Goal: Task Accomplishment & Management: Use online tool/utility

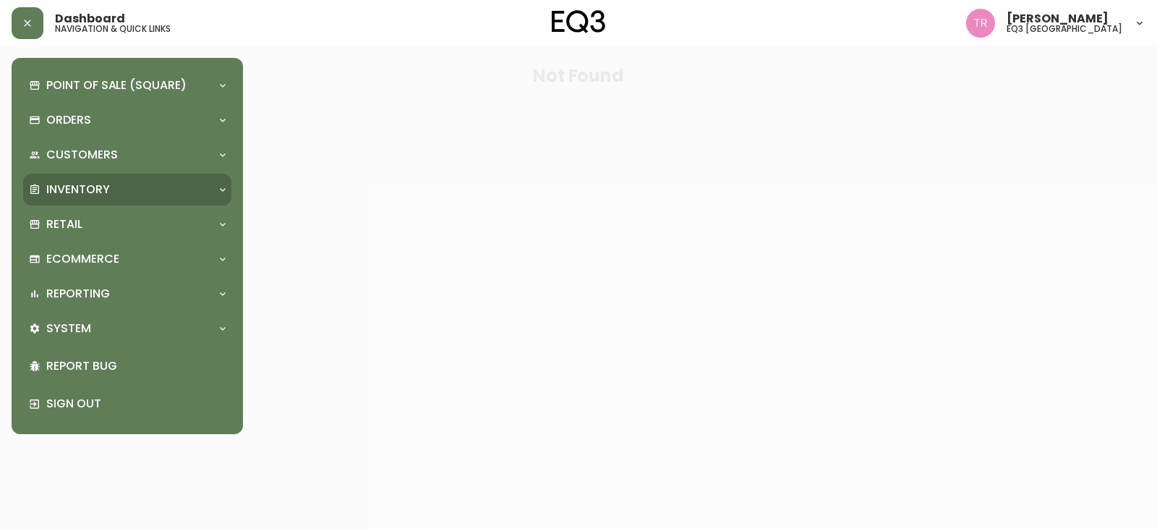
click at [68, 190] on p "Inventory" at bounding box center [78, 190] width 64 height 16
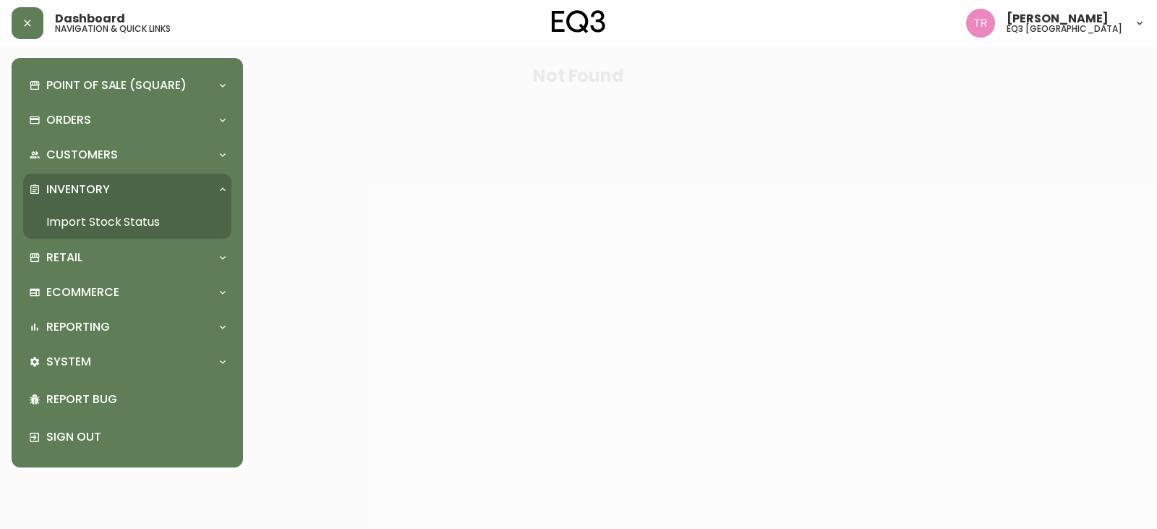
click at [87, 232] on link "Import Stock Status" at bounding box center [127, 221] width 208 height 33
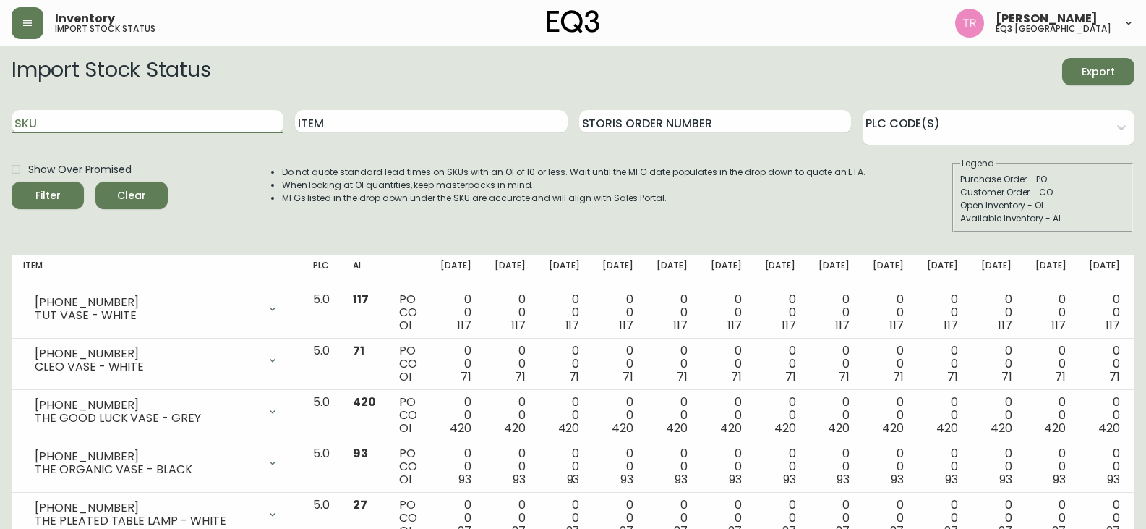
click at [108, 129] on input "SKU" at bounding box center [148, 121] width 272 height 23
paste input "[PHONE_NUMBER]"
click at [12, 182] on button "Filter" at bounding box center [48, 195] width 72 height 27
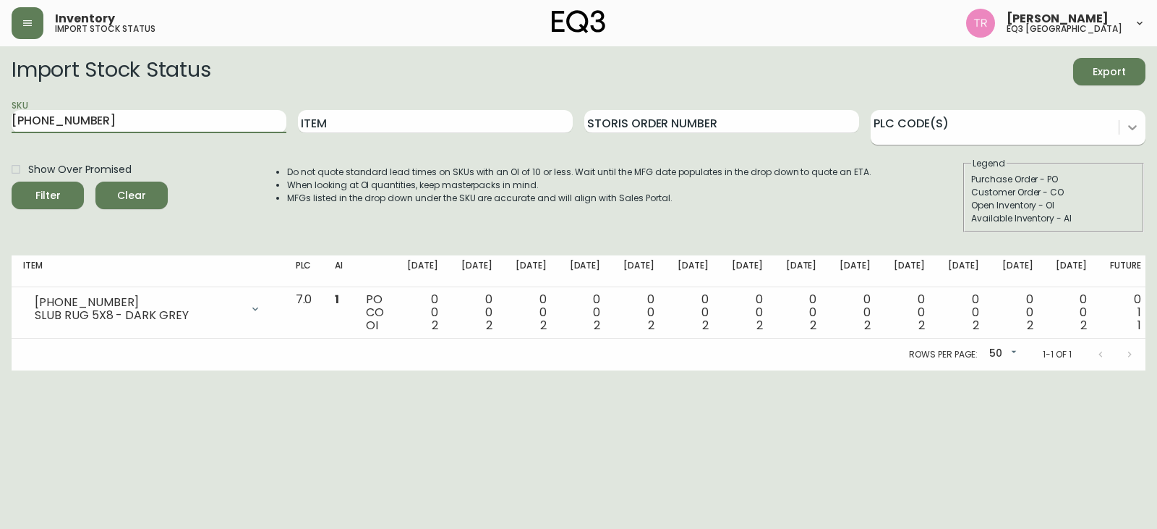
click at [1138, 129] on icon at bounding box center [1132, 127] width 14 height 14
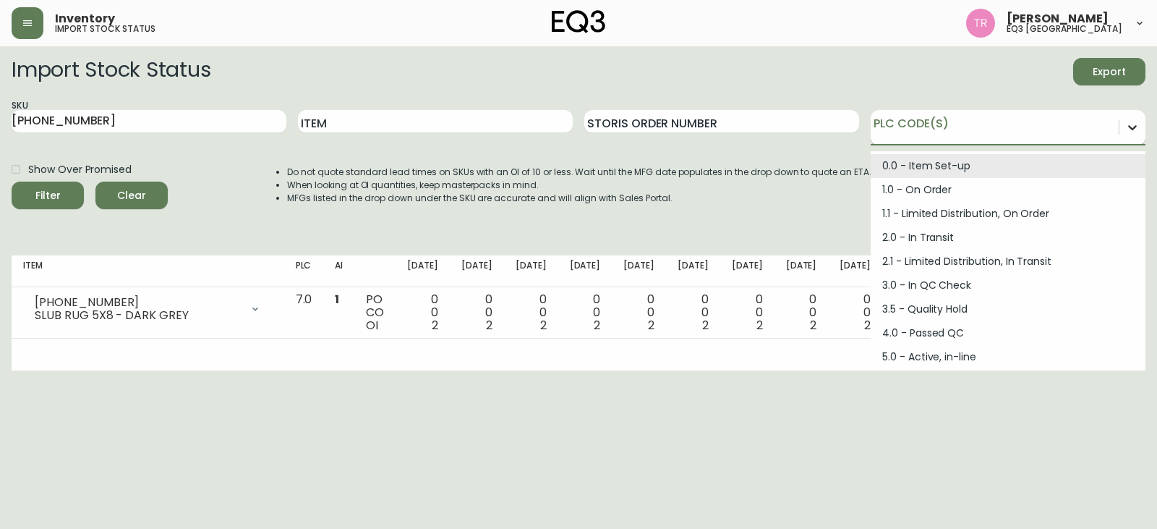
click at [1138, 127] on icon at bounding box center [1132, 127] width 14 height 14
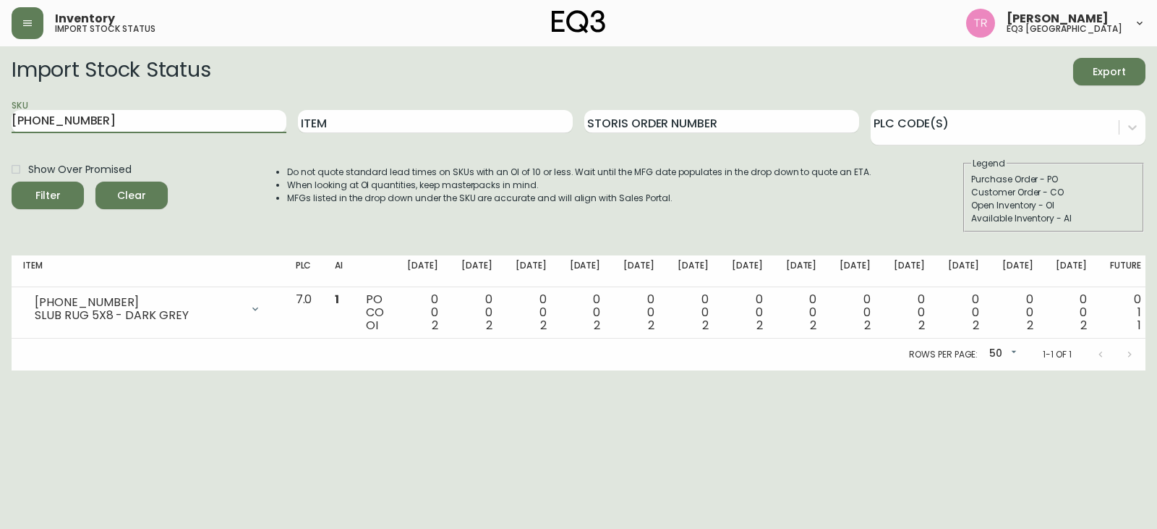
drag, startPoint x: 103, startPoint y: 129, endPoint x: 0, endPoint y: 139, distance: 103.9
click at [0, 139] on main "Import Stock Status Export SKU [PHONE_NUMBER] Item Storis Order Number PLC Code…" at bounding box center [578, 208] width 1157 height 324
paste input "91-"
click at [12, 182] on button "Filter" at bounding box center [48, 195] width 72 height 27
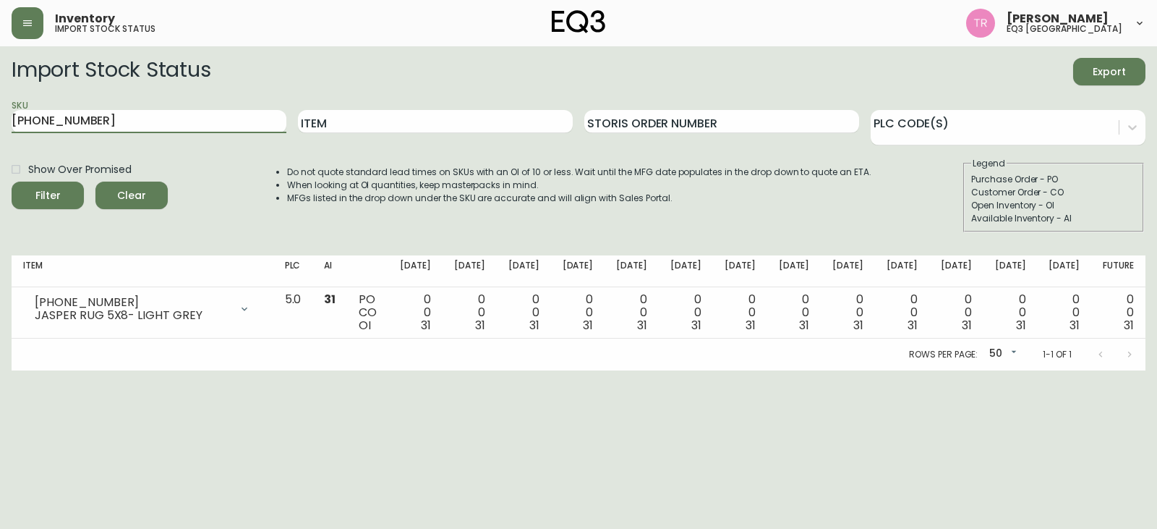
drag, startPoint x: 30, startPoint y: 135, endPoint x: 0, endPoint y: 135, distance: 29.7
click at [0, 137] on main "Import Stock Status Export SKU [PHONE_NUMBER] Item Storis Order Number PLC Code…" at bounding box center [578, 208] width 1157 height 324
paste input "36-7"
type input "[PHONE_NUMBER]"
click at [12, 182] on button "Filter" at bounding box center [48, 195] width 72 height 27
